Goal: Find specific page/section: Find specific page/section

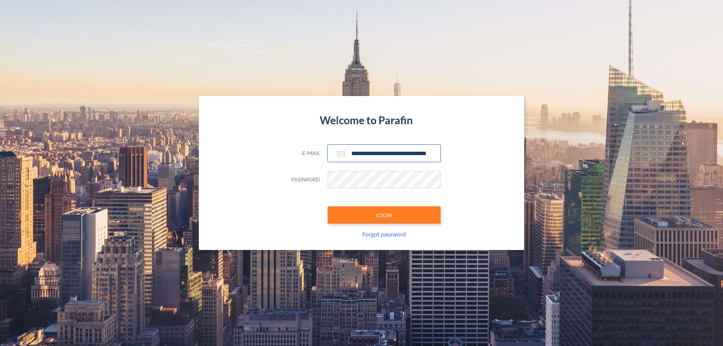
type input "**********"
click at [384, 215] on button "LOGIN" at bounding box center [384, 214] width 113 height 17
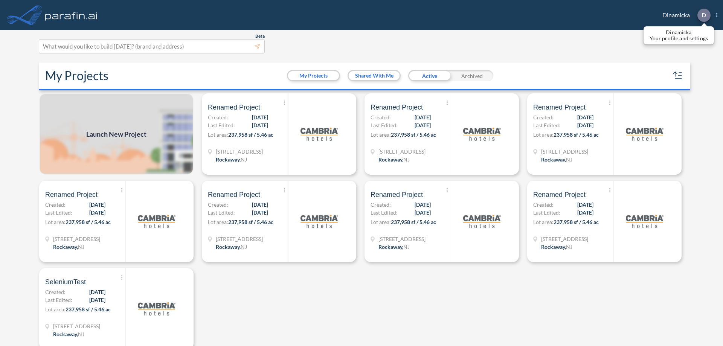
click at [703, 15] on p "D" at bounding box center [703, 15] width 5 height 7
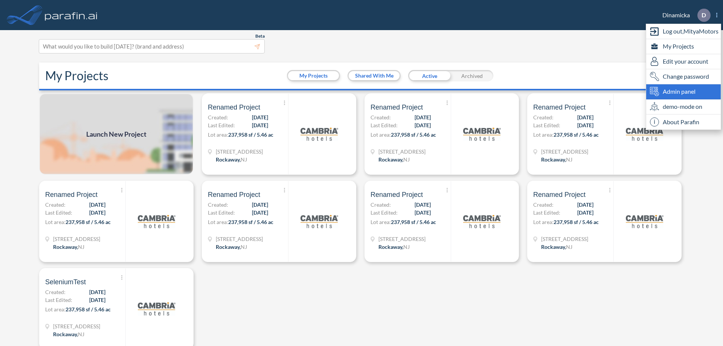
click at [683, 91] on span "Admin panel" at bounding box center [679, 91] width 33 height 9
